Goal: Check status

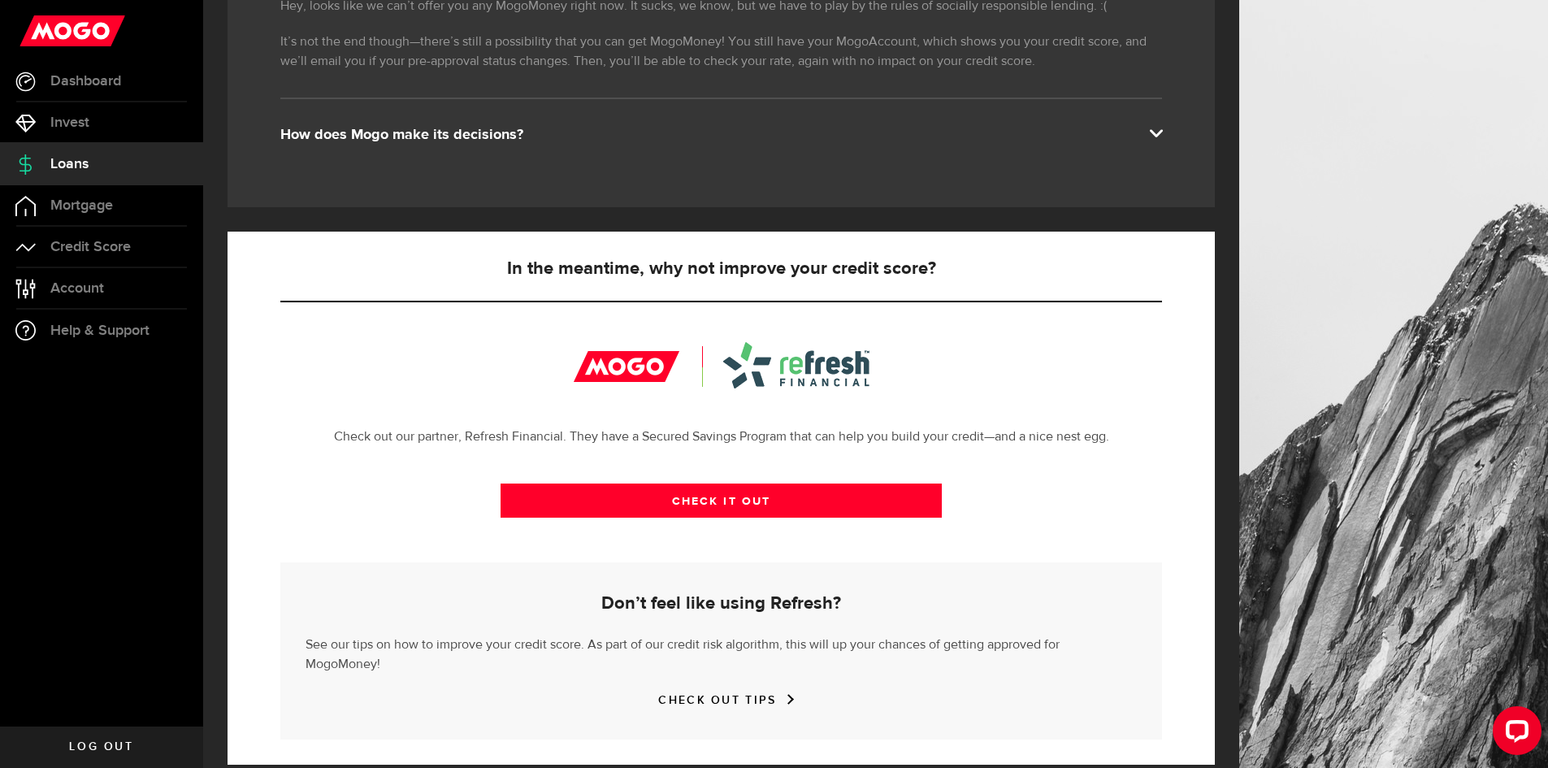
scroll to position [329, 0]
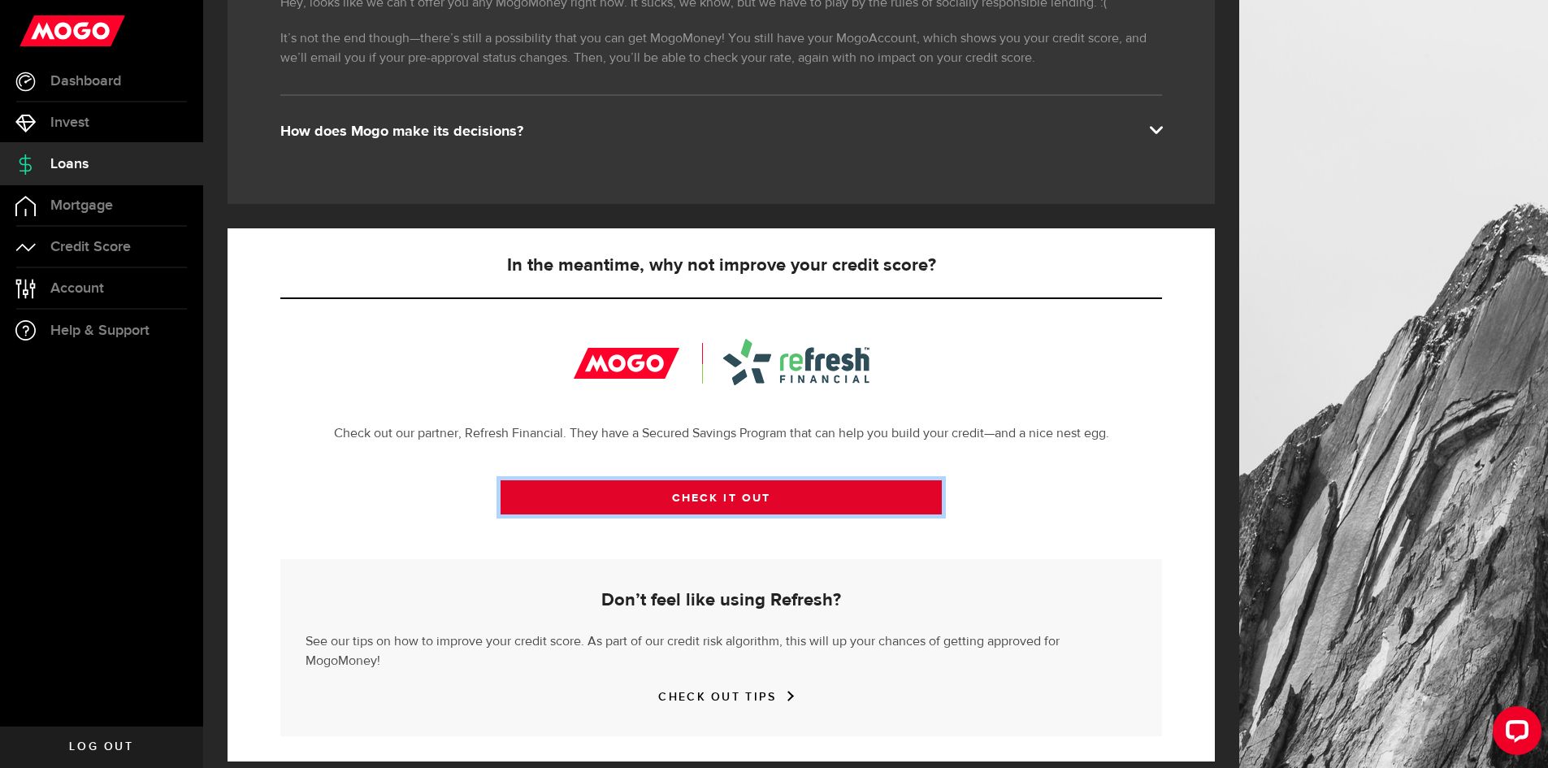
click at [727, 496] on link "CHECK IT OUT" at bounding box center [721, 497] width 441 height 34
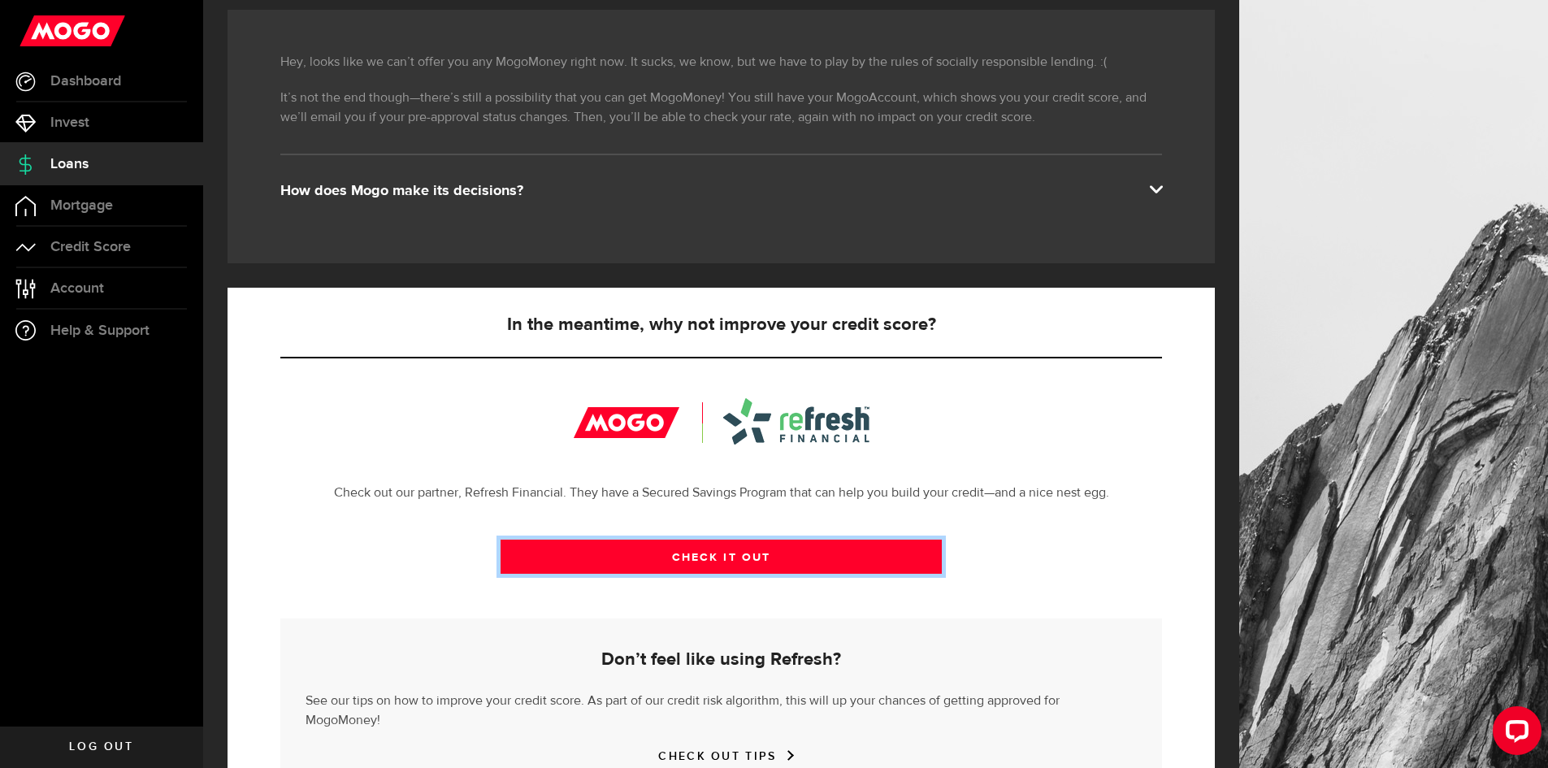
scroll to position [85, 0]
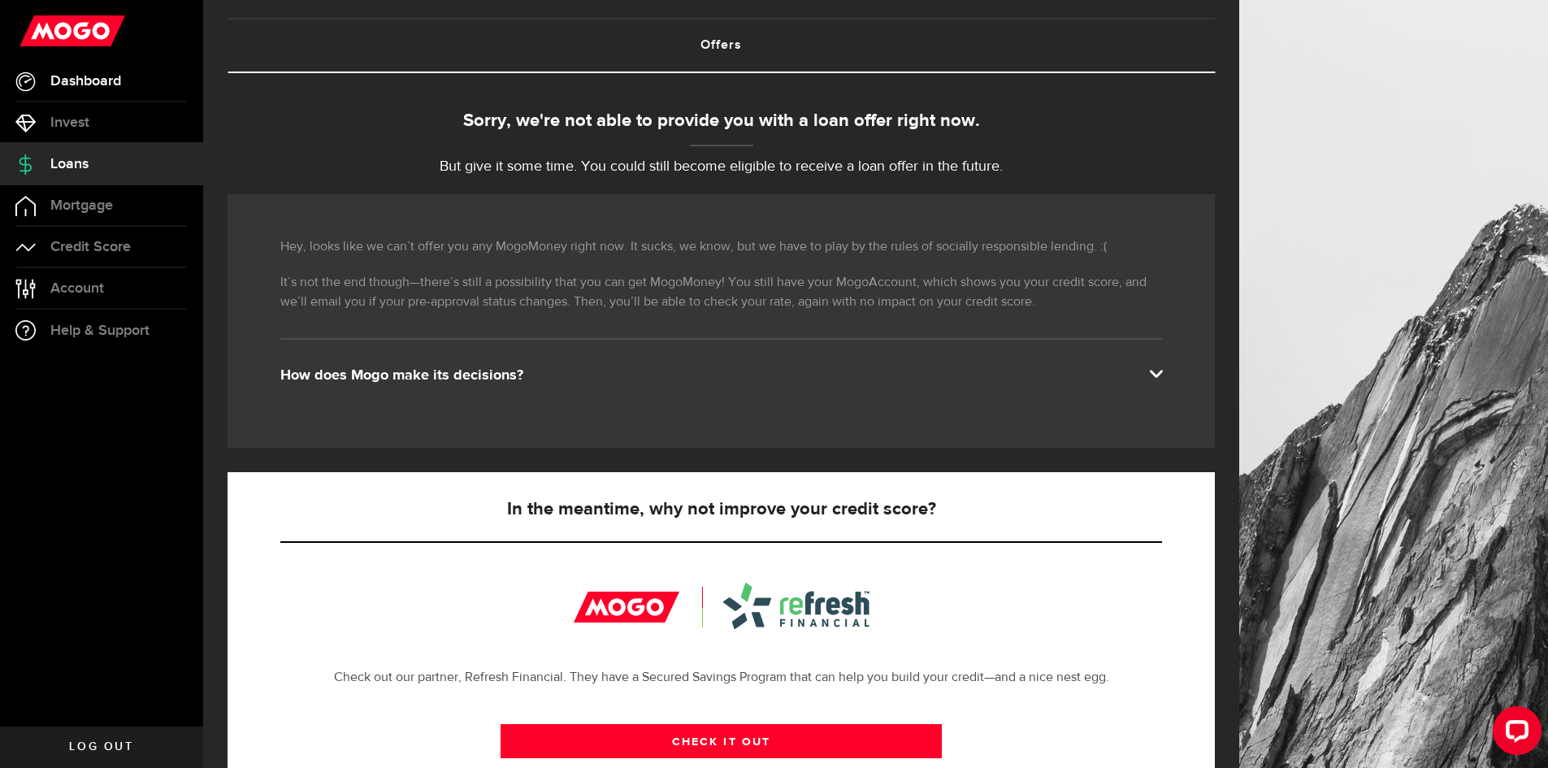
click at [90, 77] on span "Dashboard" at bounding box center [85, 81] width 71 height 15
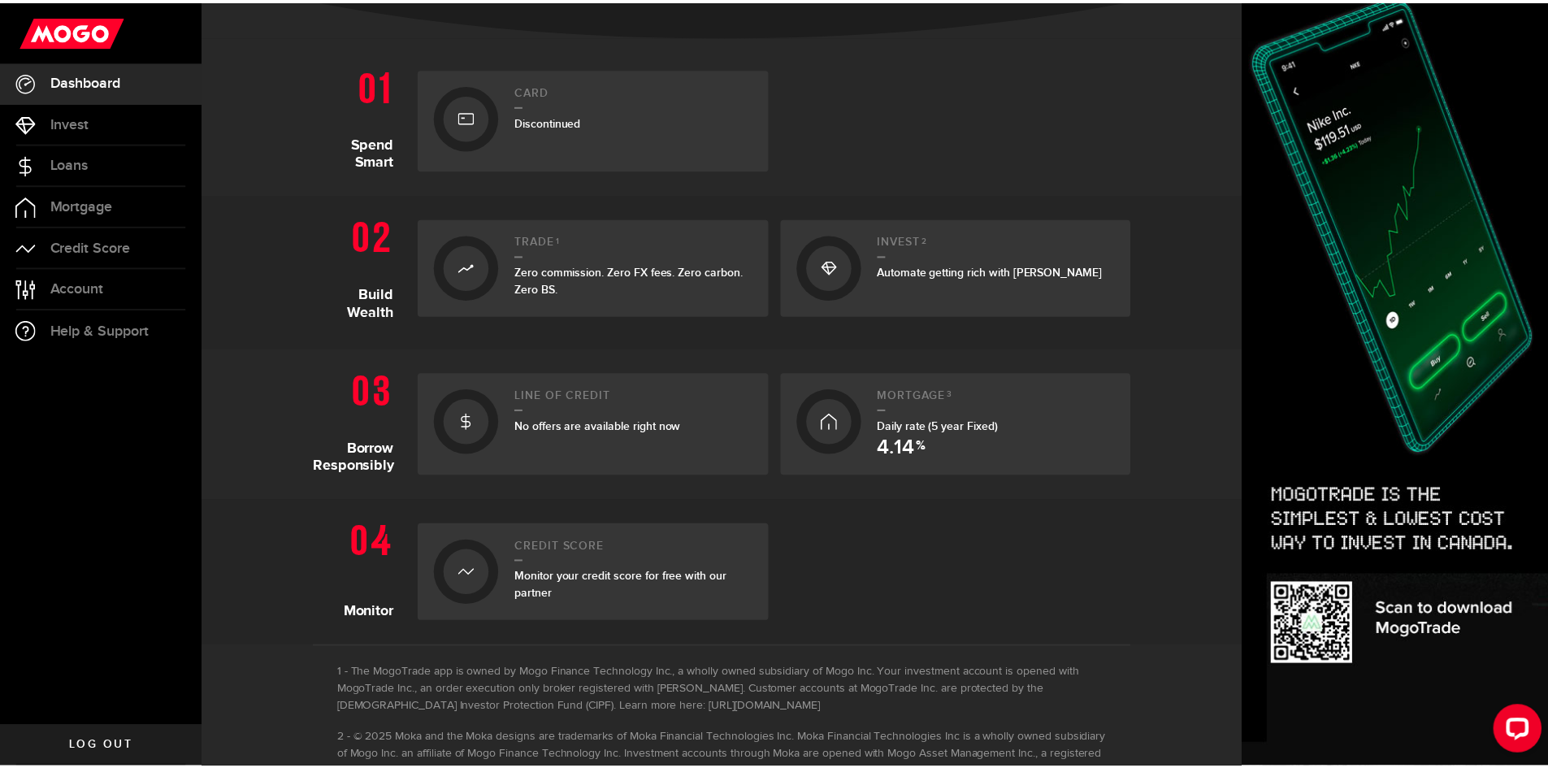
scroll to position [428, 0]
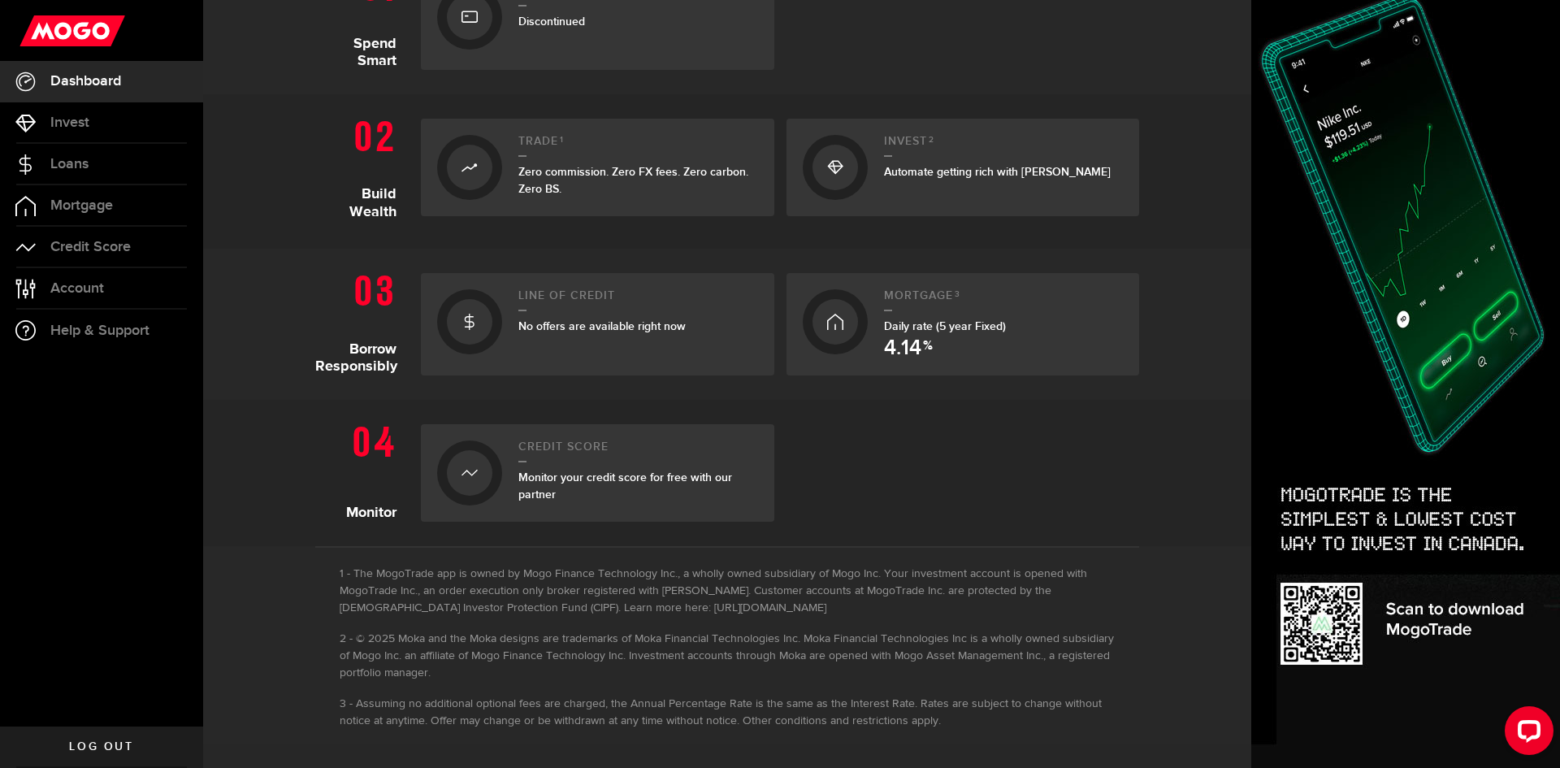
click at [554, 331] on span "No offers are available right now" at bounding box center [601, 326] width 167 height 14
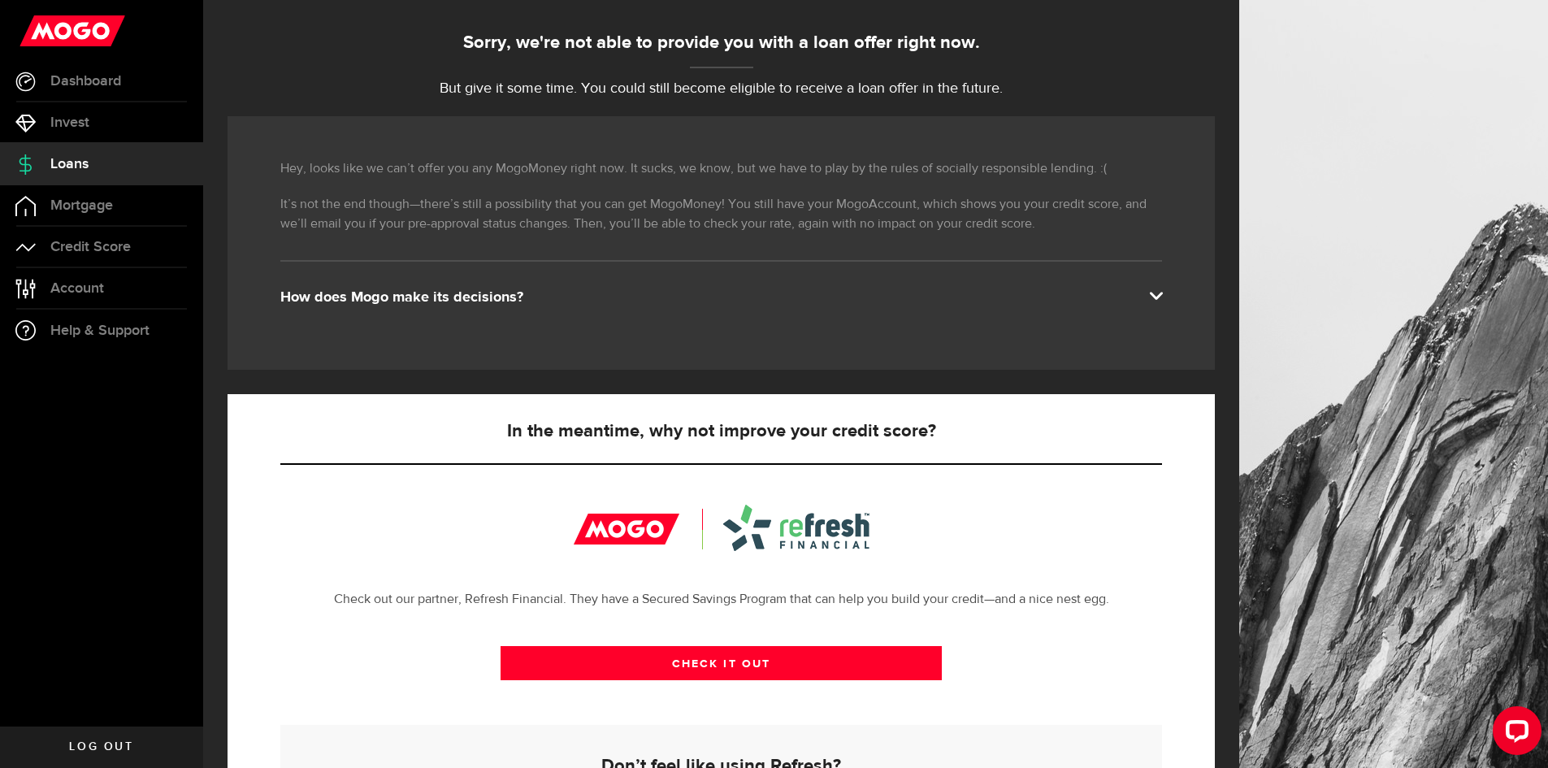
scroll to position [329, 0]
